Goal: Communication & Community: Answer question/provide support

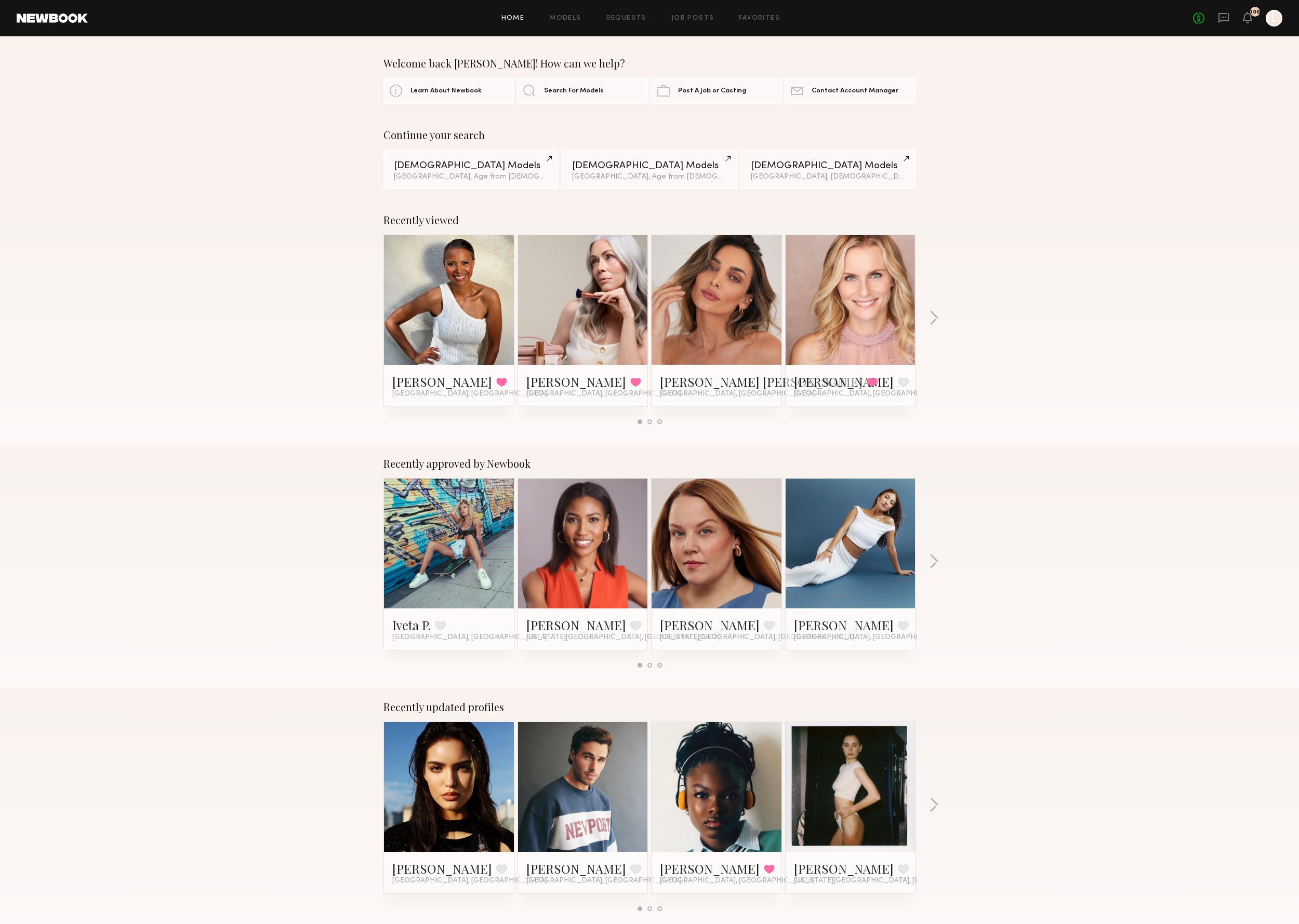
click at [610, 359] on link at bounding box center [583, 299] width 63 height 130
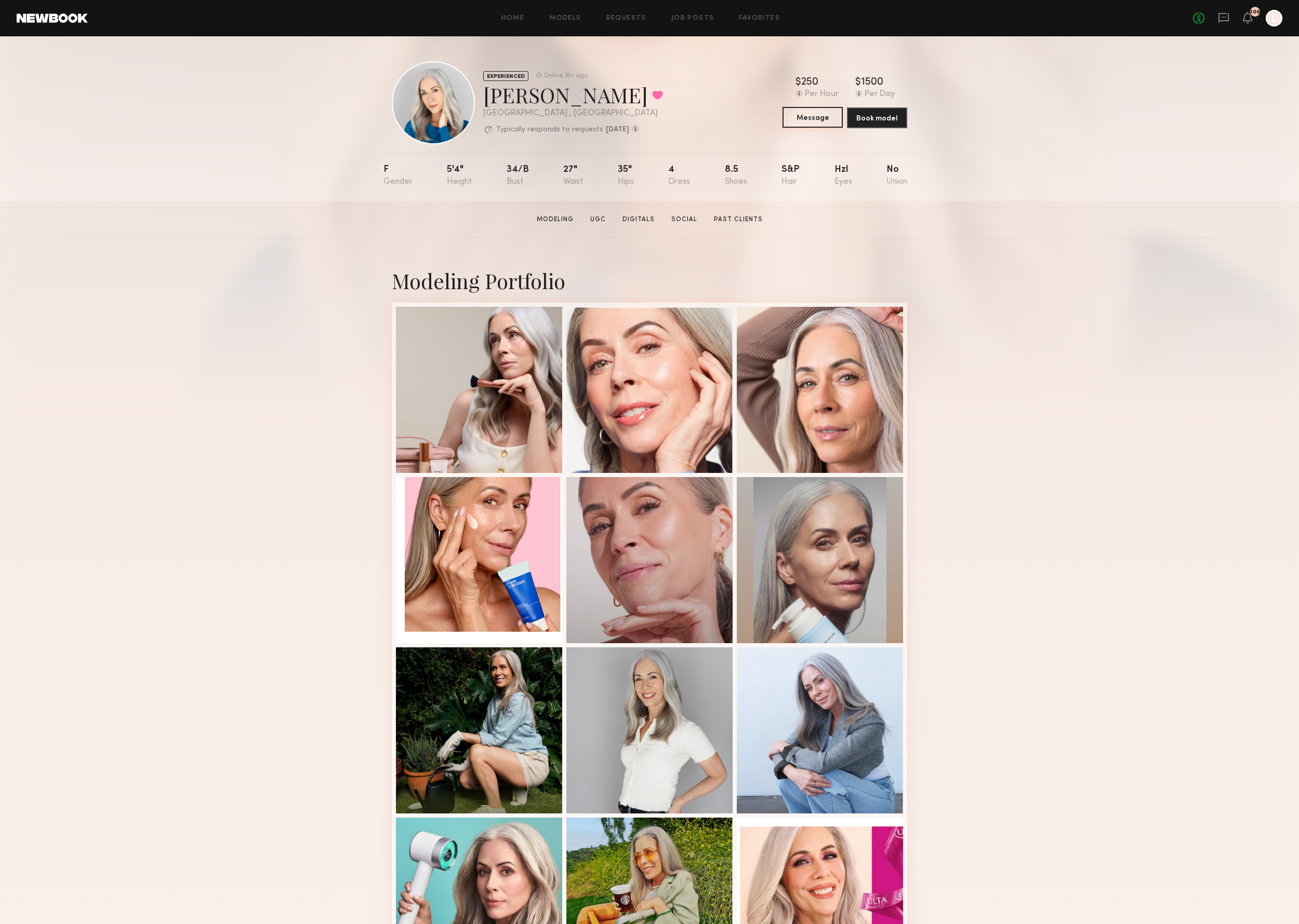
click at [818, 116] on button "Message" at bounding box center [812, 117] width 60 height 21
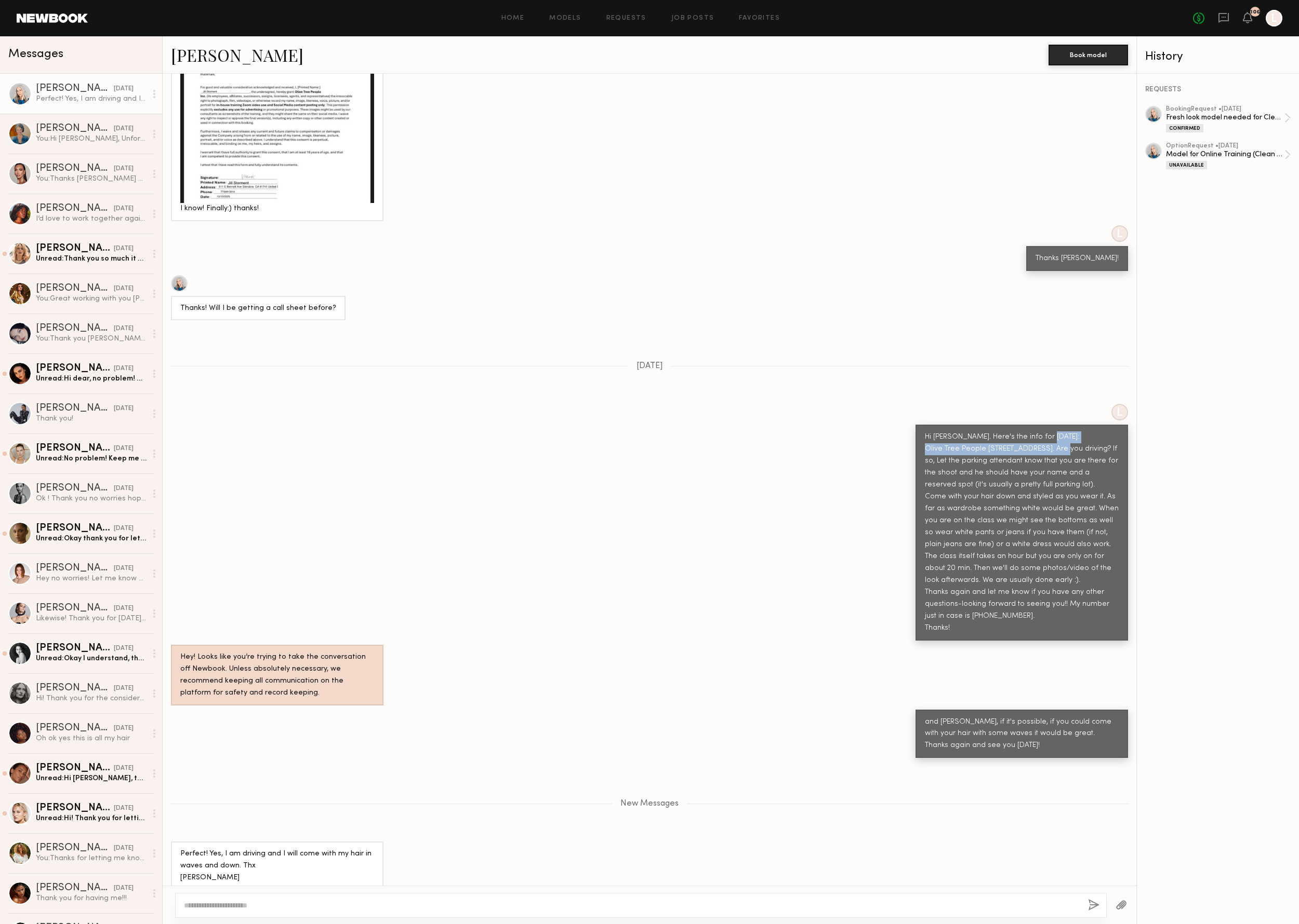
drag, startPoint x: 1082, startPoint y: 436, endPoint x: 926, endPoint y: 436, distance: 156.0
click at [926, 436] on div "Hi Jill. Here's the info for Tuesday: Olive Tree People 1501 Main St Venice, CA…" at bounding box center [1021, 533] width 194 height 203
copy div "Olive Tree People 1501 Main St Venice, CA 90291."
click at [1247, 15] on icon at bounding box center [1247, 17] width 9 height 7
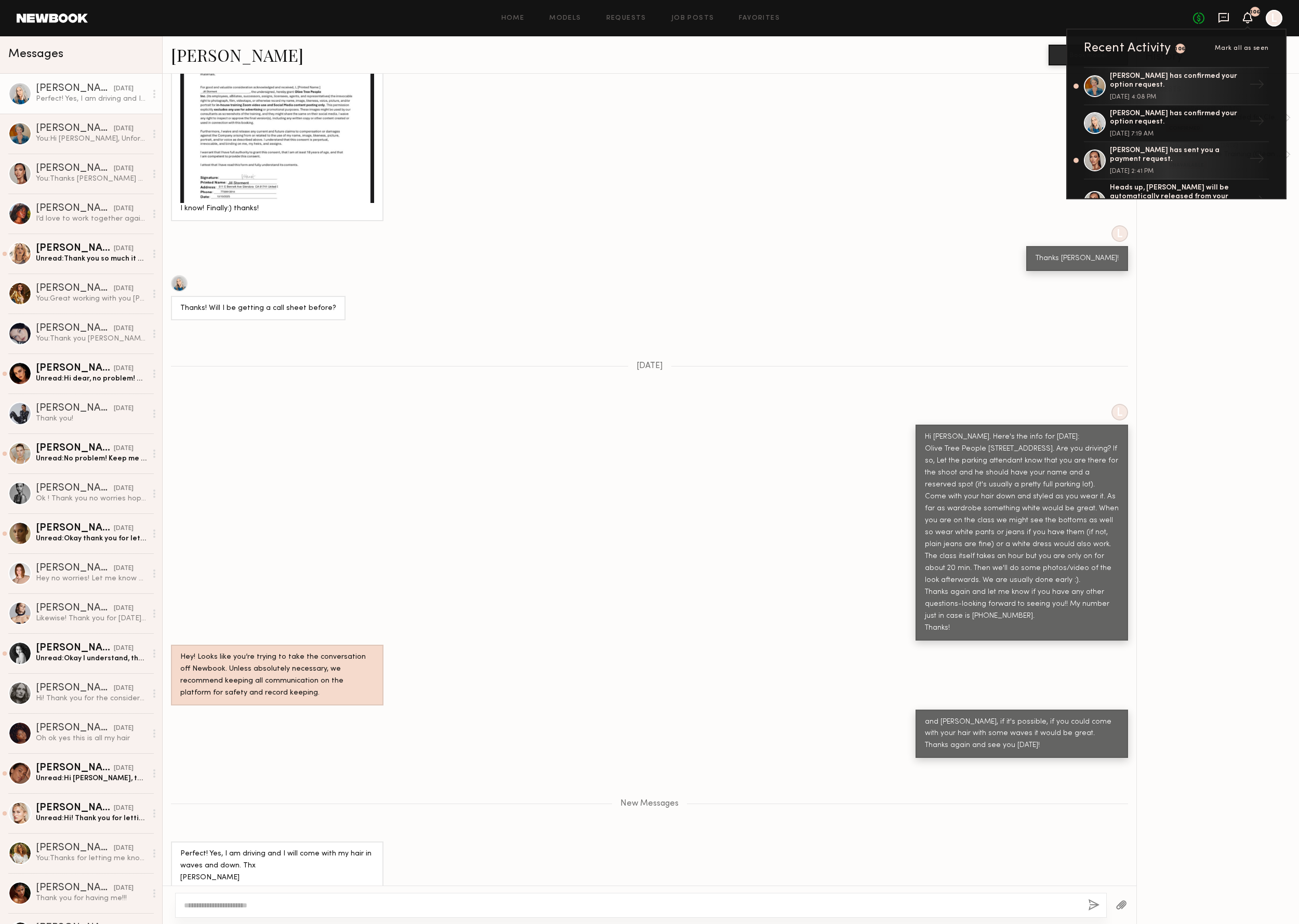
click at [1218, 16] on icon at bounding box center [1223, 18] width 12 height 12
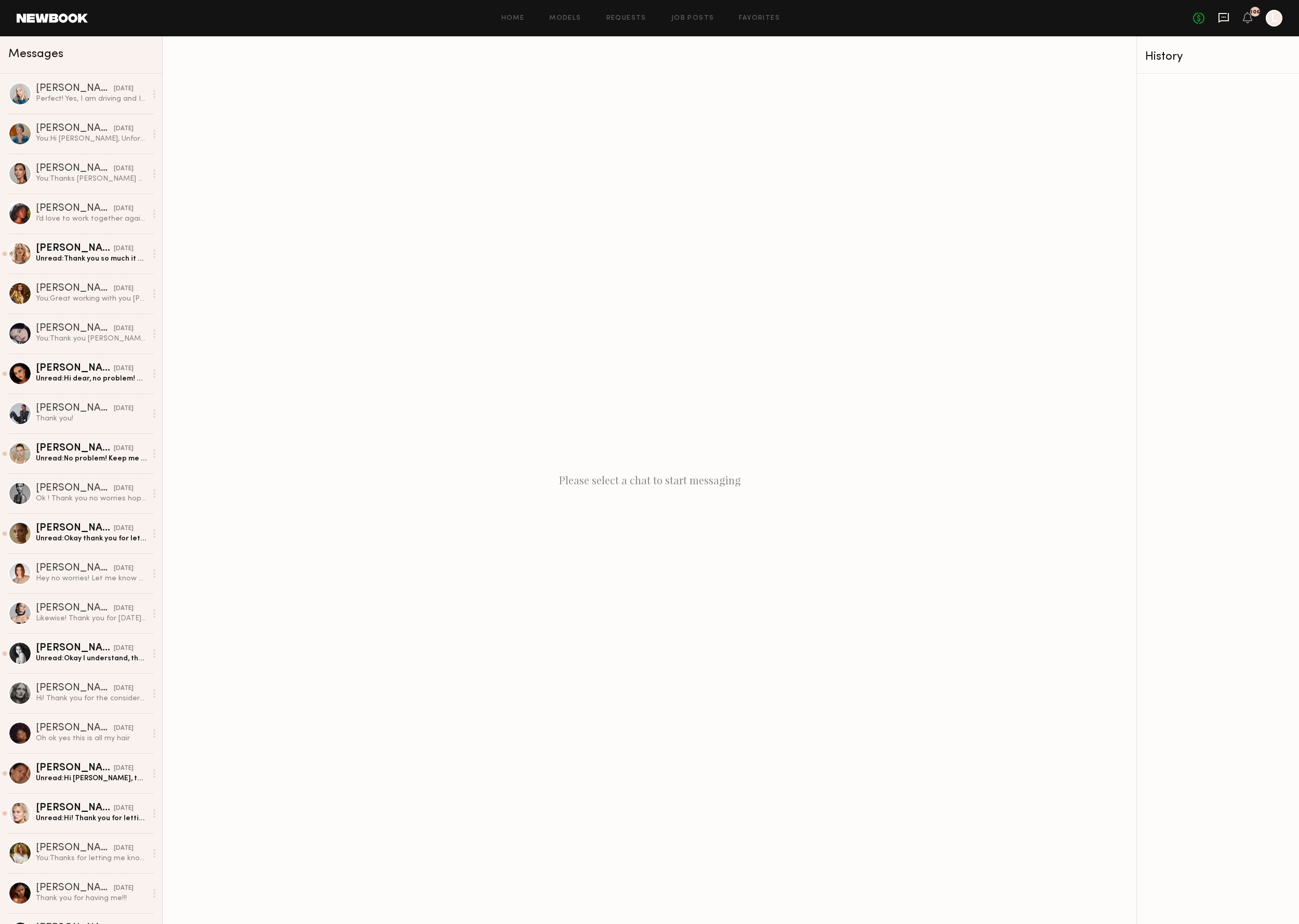
scroll to position [0, 1]
click at [1222, 16] on icon at bounding box center [1223, 17] width 4 height 1
